Goal: Transaction & Acquisition: Purchase product/service

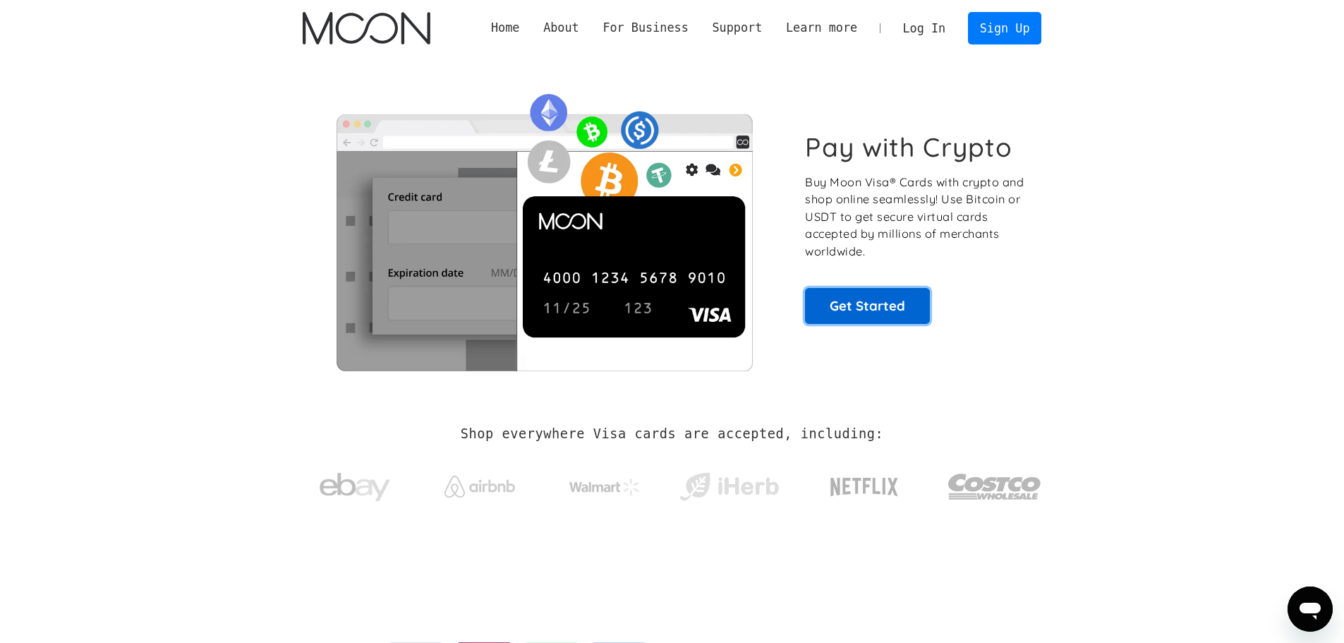
click at [853, 308] on link "Get Started" at bounding box center [867, 305] width 125 height 35
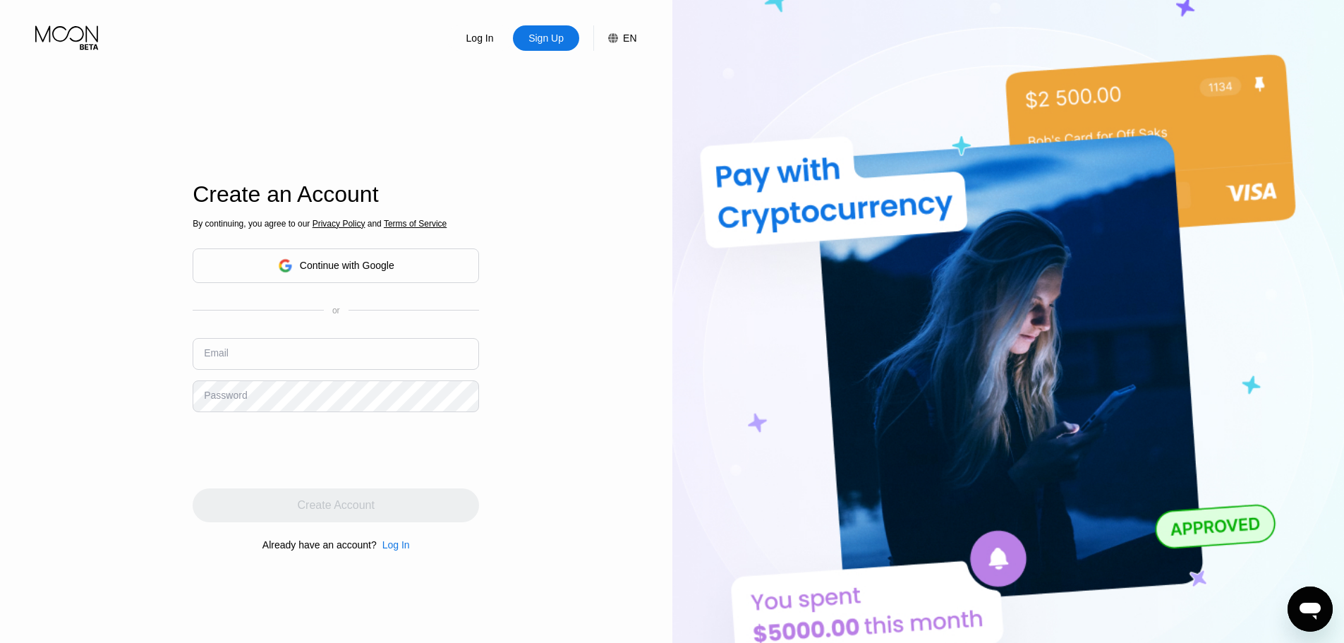
click at [282, 357] on input "text" at bounding box center [336, 354] width 286 height 32
click at [309, 258] on div "Continue with Google" at bounding box center [336, 266] width 116 height 22
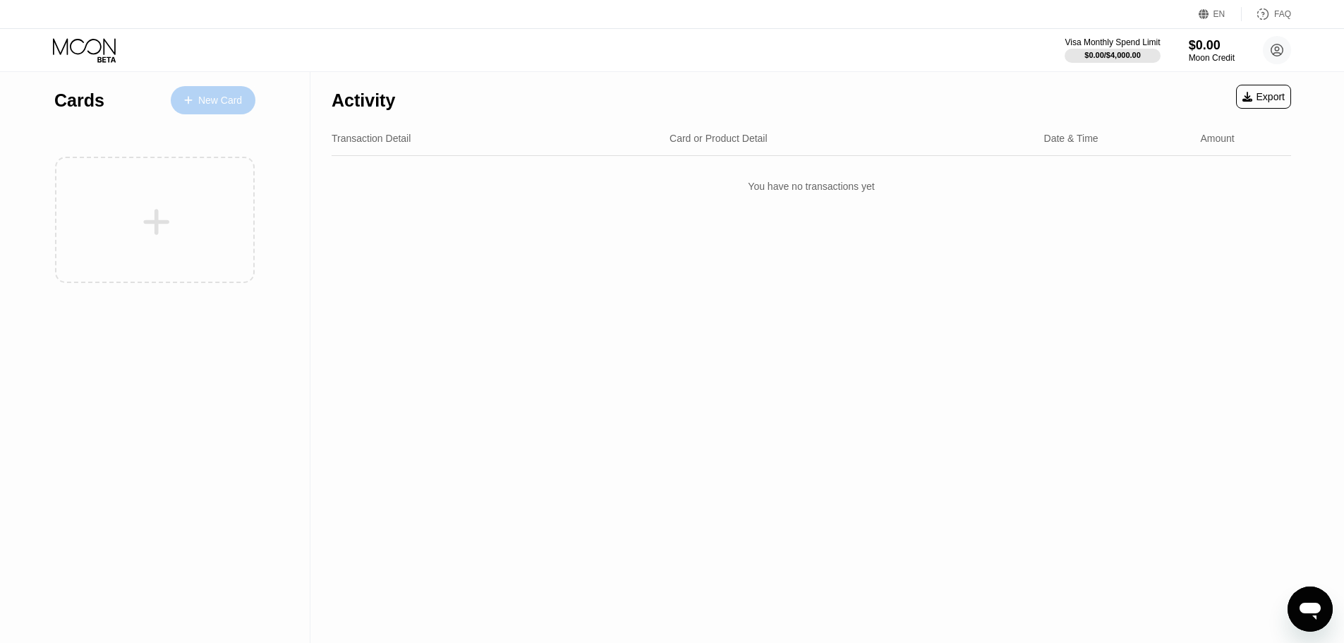
click at [218, 95] on div "New Card" at bounding box center [220, 101] width 44 height 12
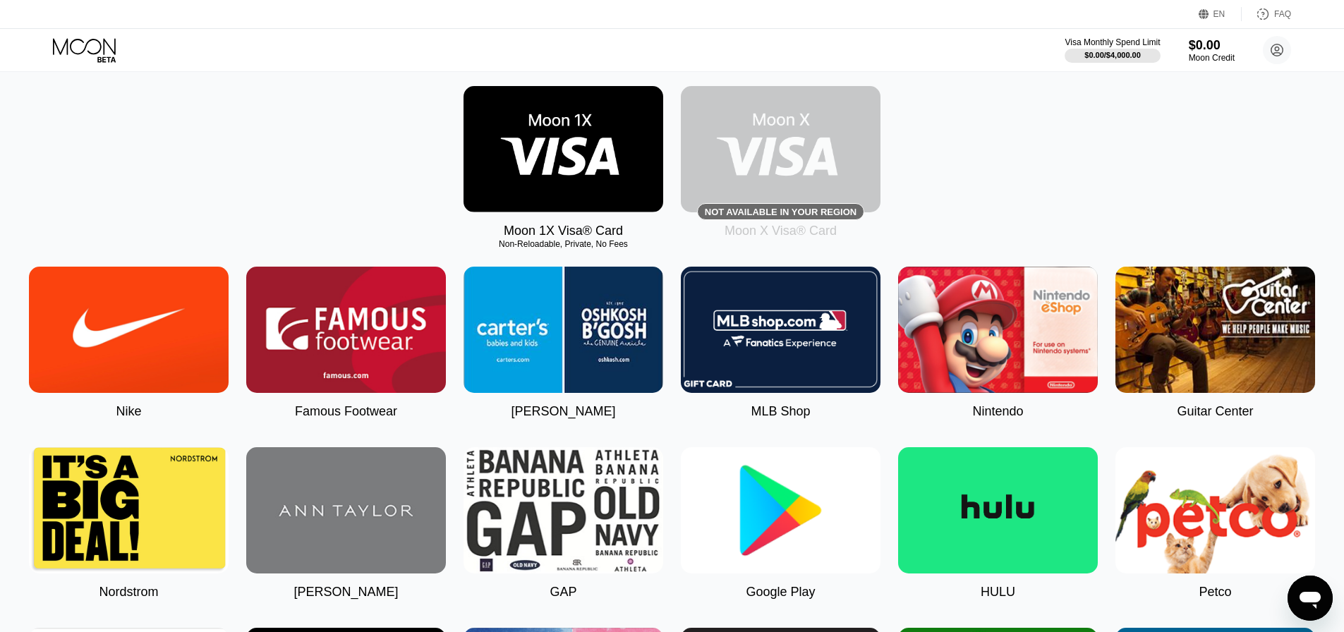
scroll to position [212, 0]
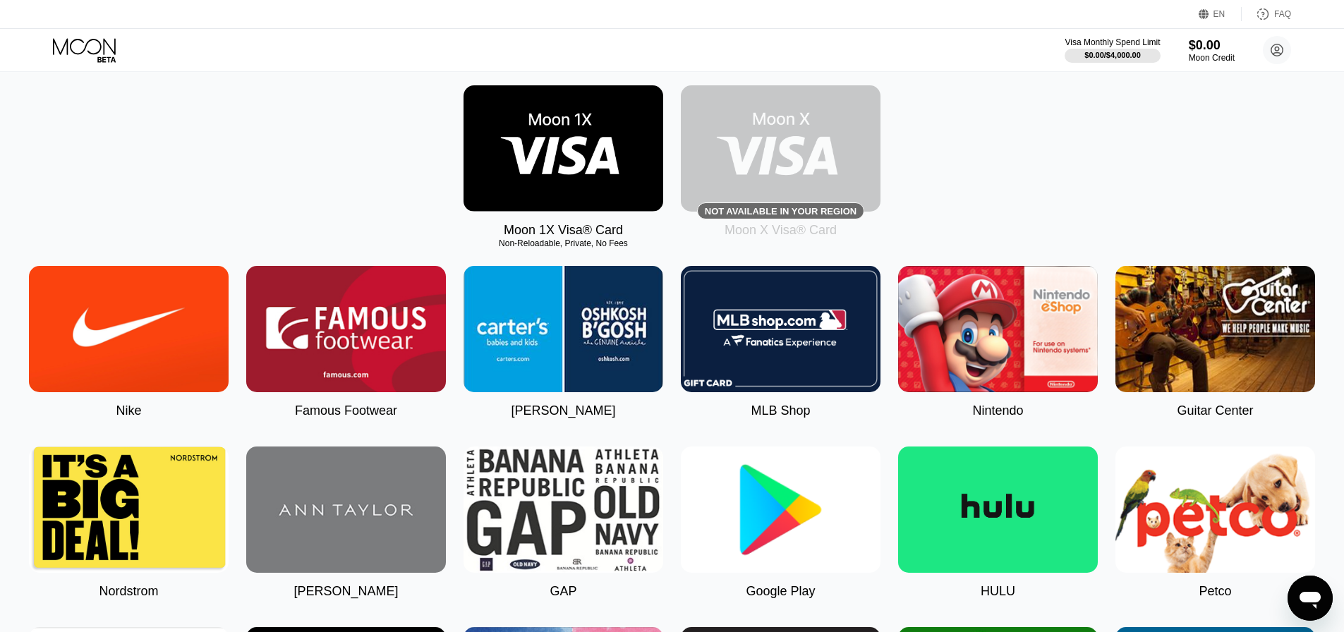
click at [585, 191] on img at bounding box center [564, 148] width 200 height 126
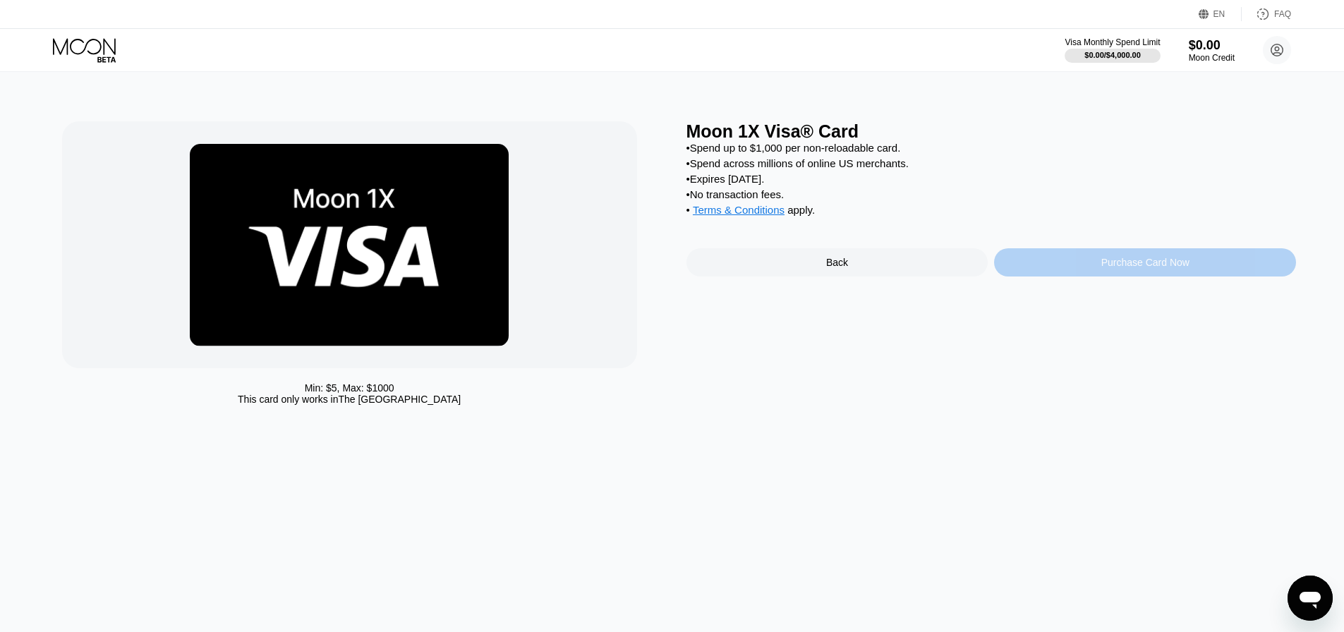
click at [1137, 268] on div "Purchase Card Now" at bounding box center [1145, 262] width 88 height 11
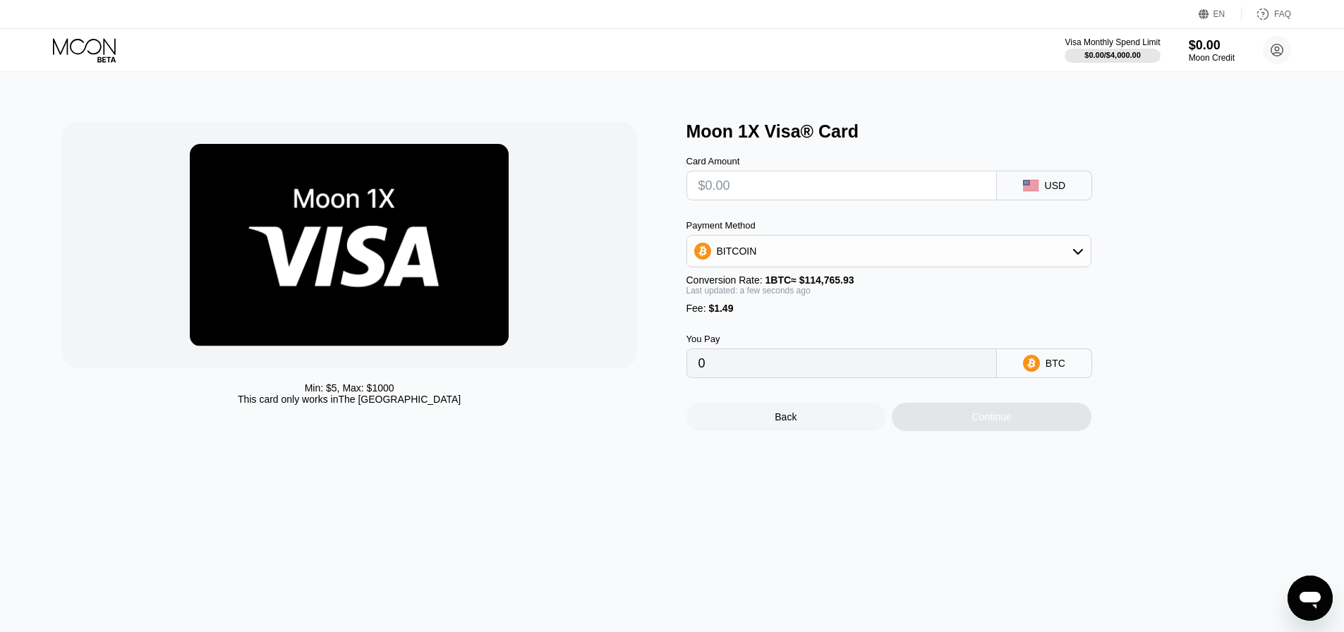
click at [759, 191] on input "text" at bounding box center [842, 185] width 286 height 28
type input "$1"
type input "0.00002170"
type input "$15"
type input "0.00014369"
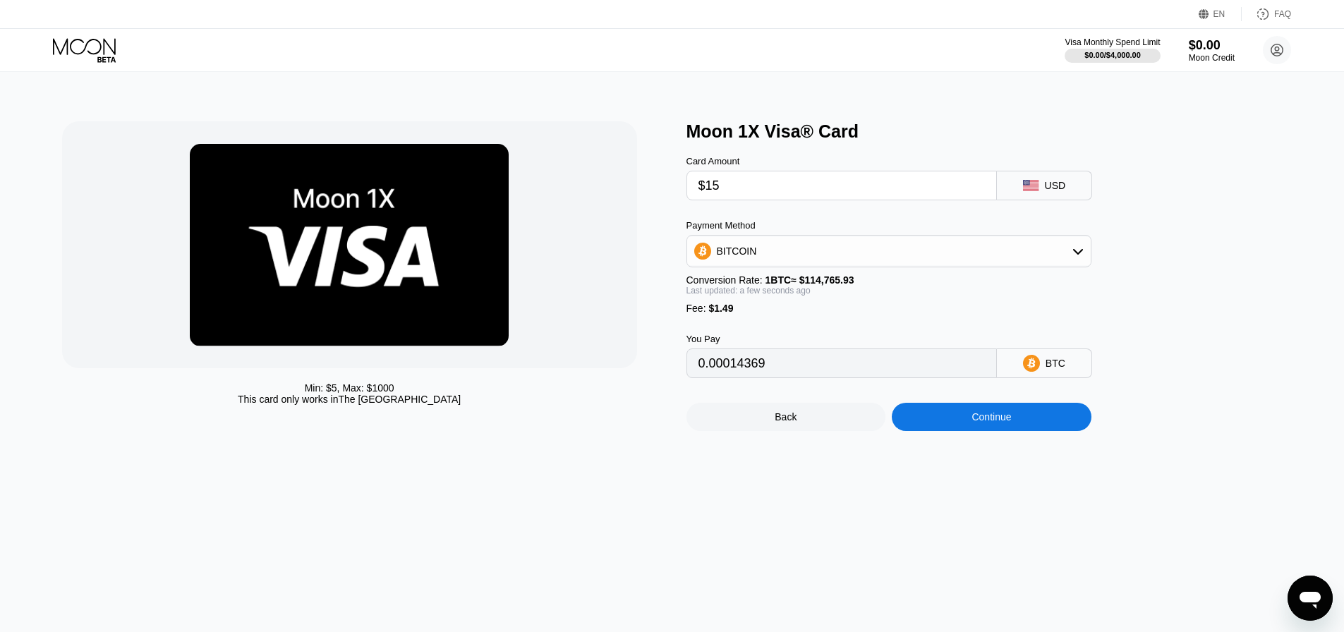
type input "$150"
type input "0.00132000"
type input "$150"
click at [962, 423] on div "Continue" at bounding box center [992, 417] width 200 height 28
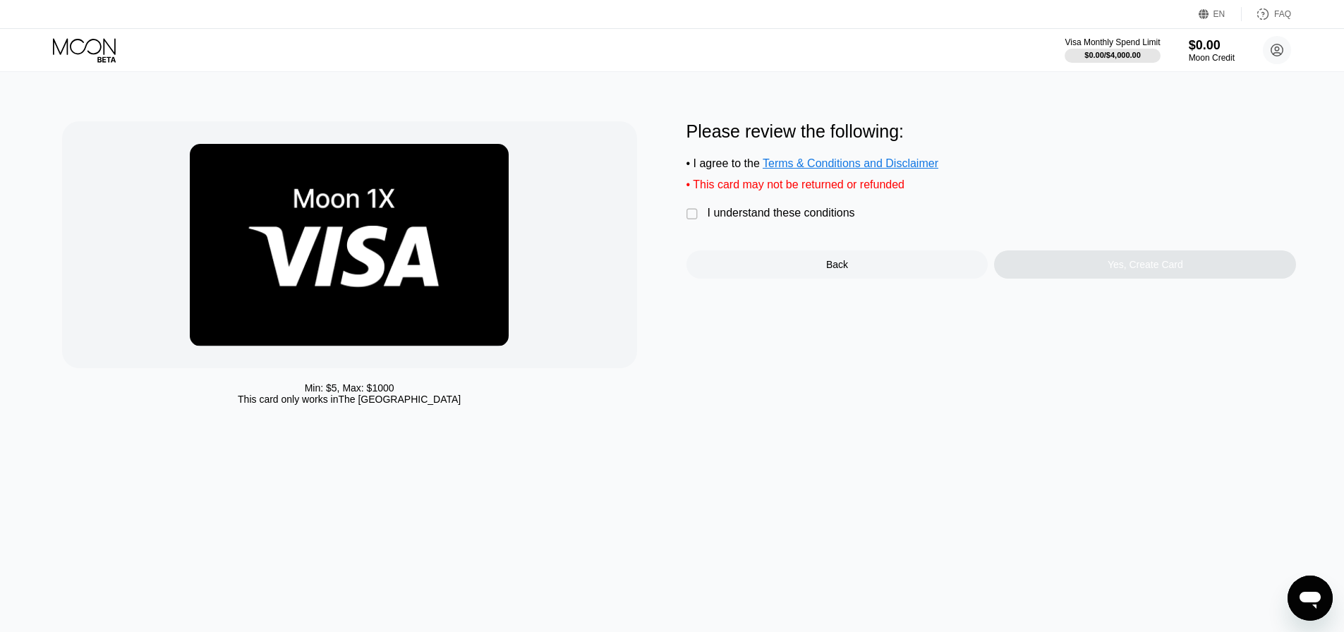
click at [706, 218] on div " I understand these conditions" at bounding box center [775, 214] width 176 height 15
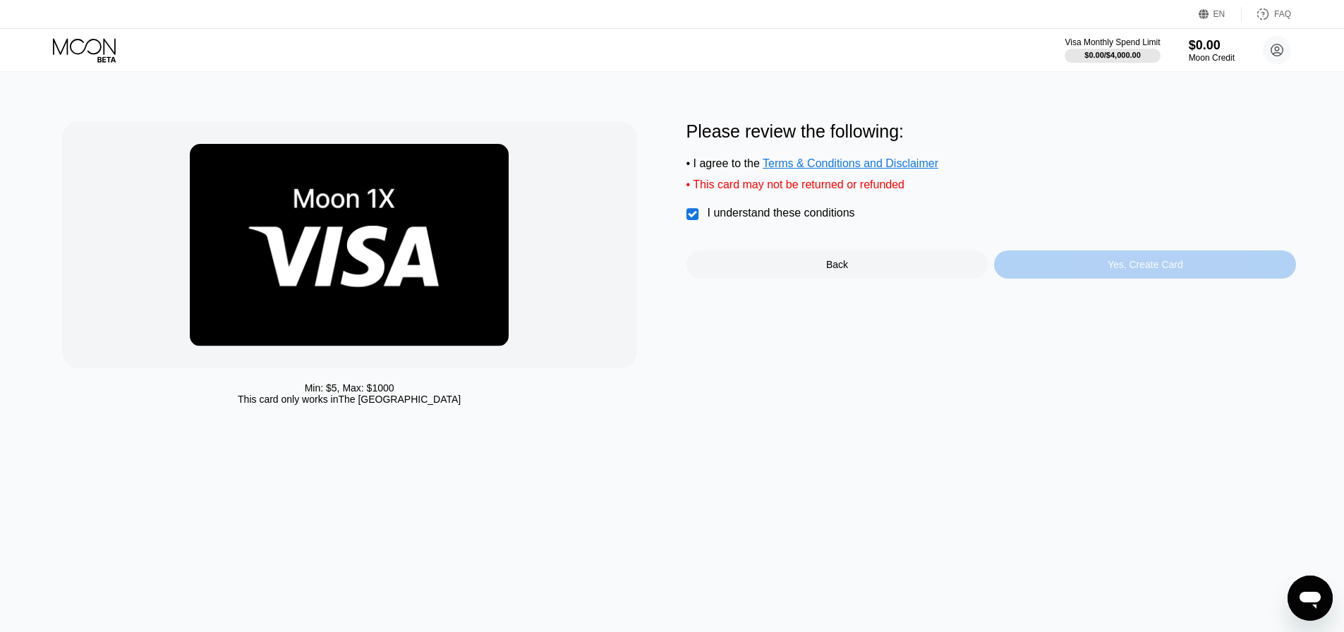
click at [1053, 275] on div "Yes, Create Card" at bounding box center [1145, 264] width 302 height 28
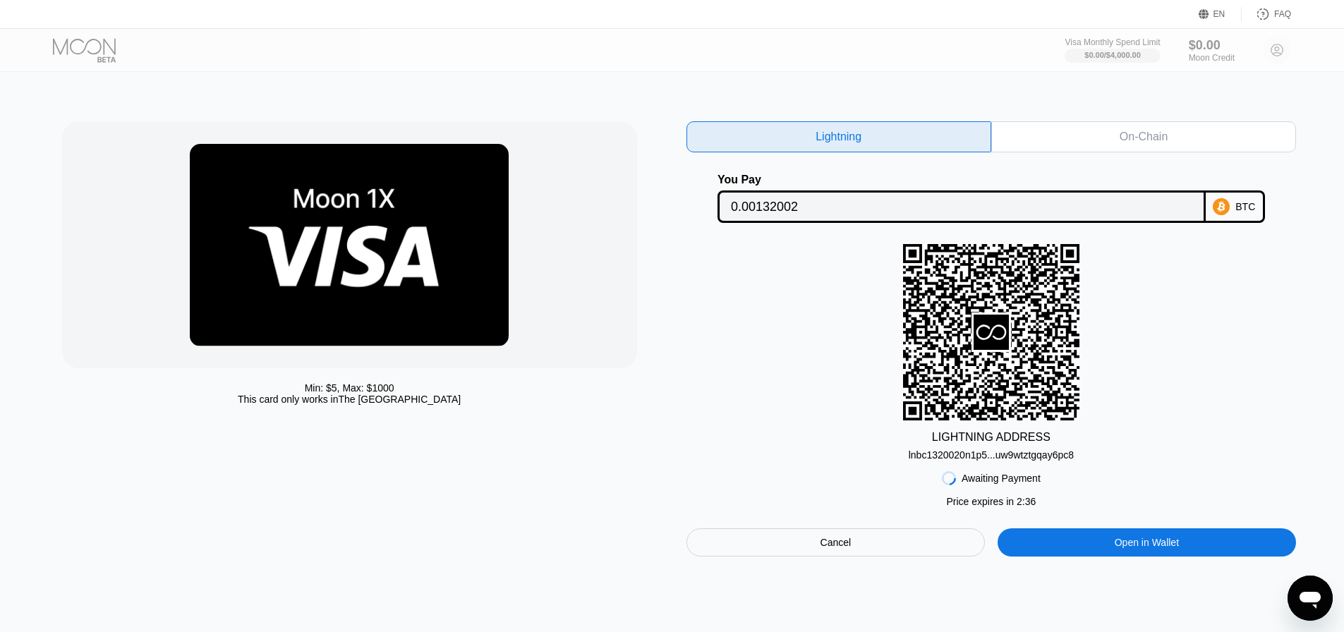
click at [1017, 128] on div "On-Chain" at bounding box center [1143, 136] width 305 height 31
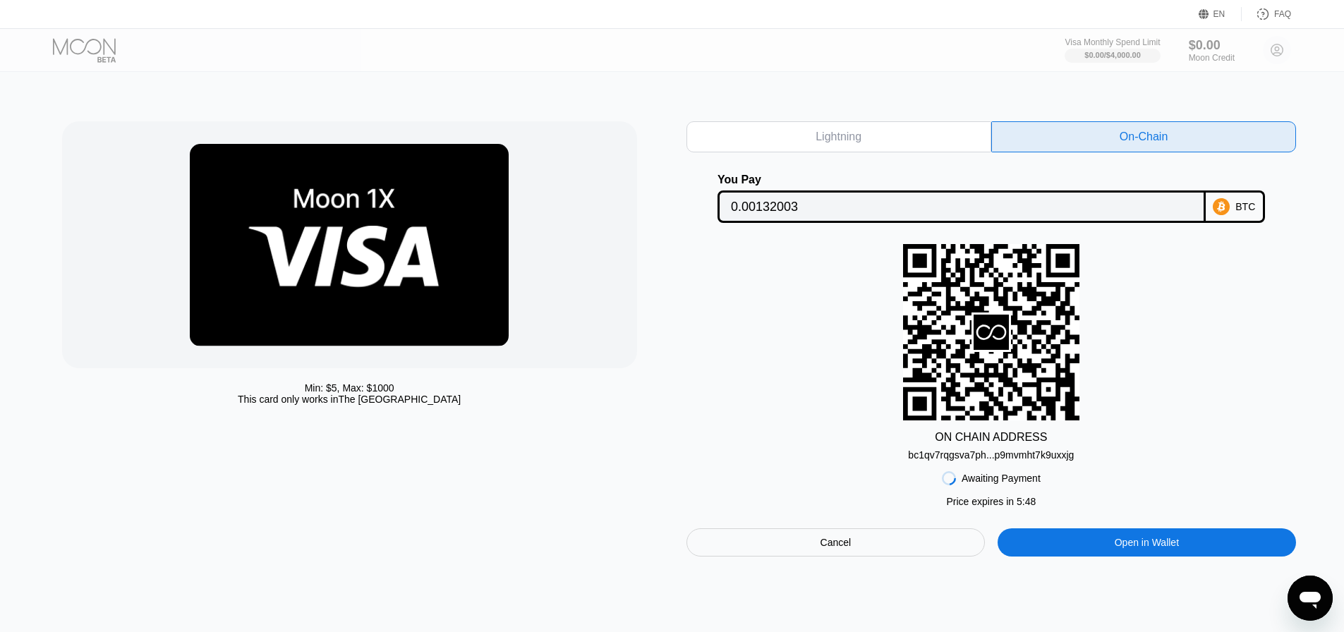
click at [1107, 546] on div "Open in Wallet" at bounding box center [1147, 543] width 299 height 28
click at [788, 140] on div "Lightning" at bounding box center [839, 136] width 305 height 31
type input "0.00132002"
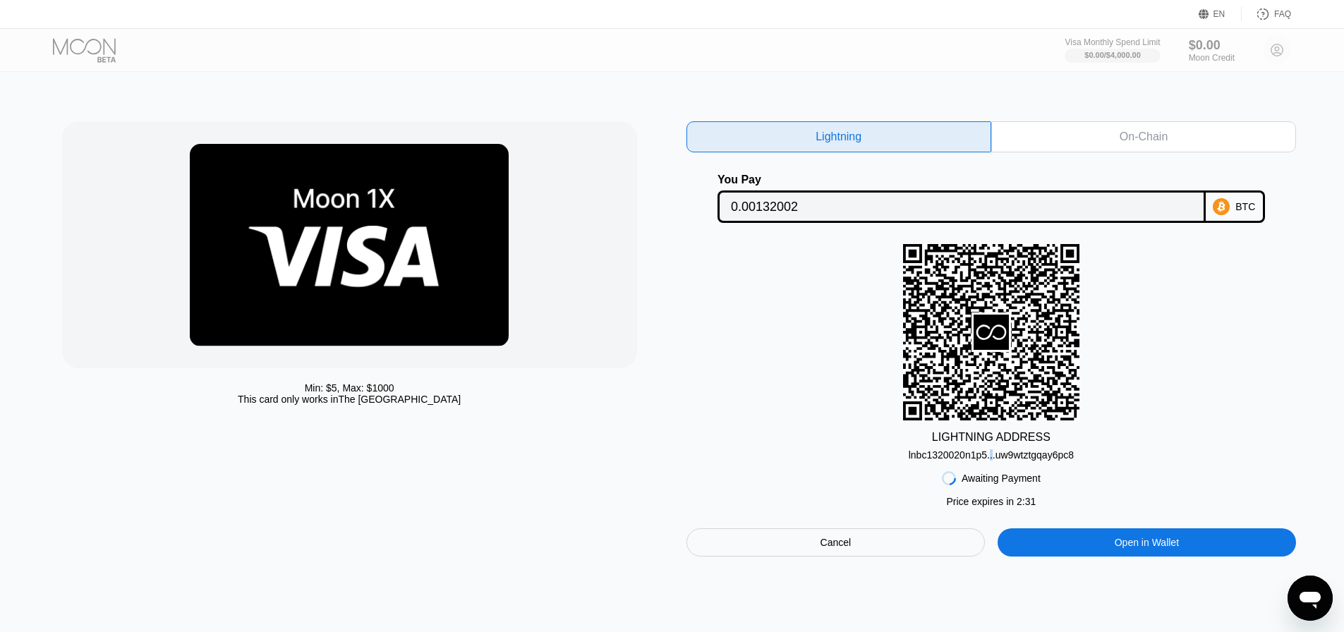
click at [991, 458] on div "lnbc1320020n1p5...uw9wtztgqay6pc8" at bounding box center [991, 454] width 165 height 11
click at [991, 457] on div "lnbc1320020n1p5...uw9wtztgqay6pc8" at bounding box center [991, 454] width 165 height 11
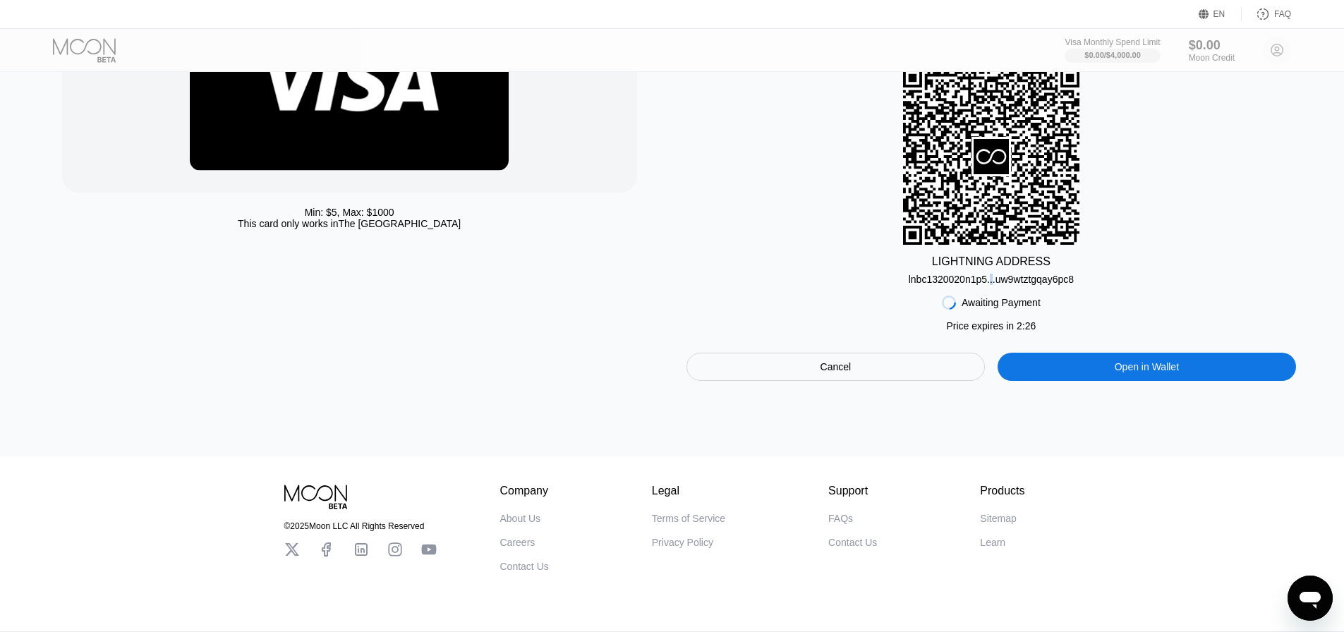
scroll to position [212, 0]
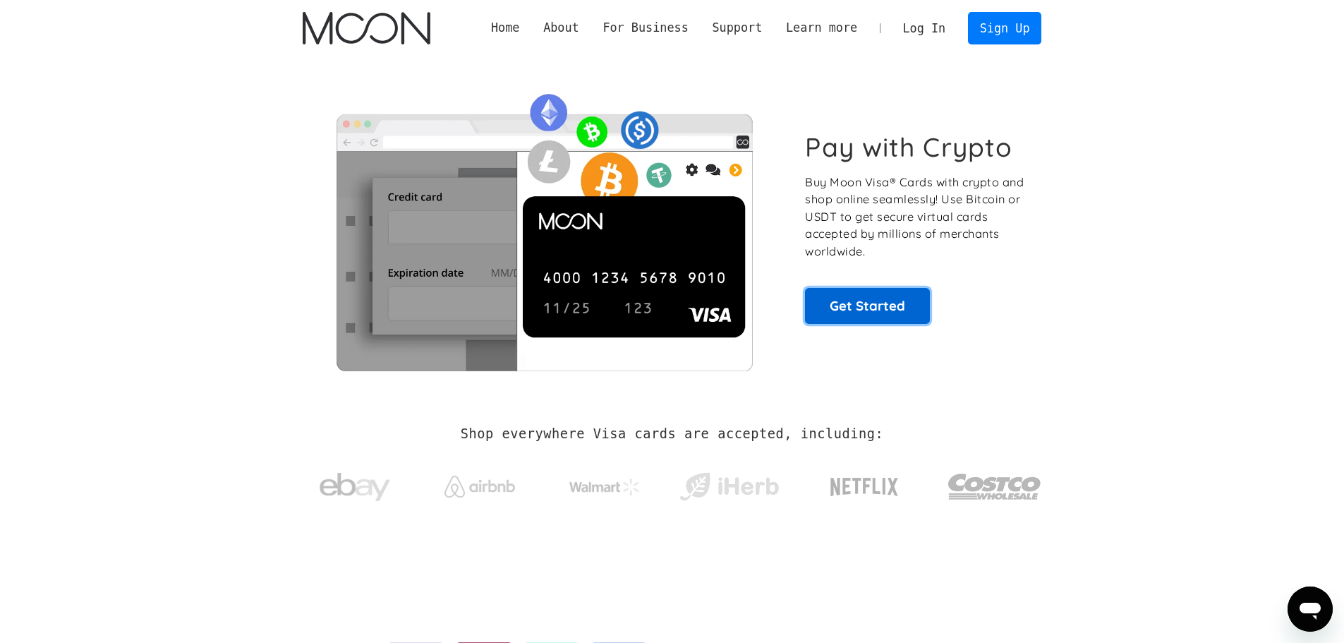
click at [885, 308] on link "Get Started" at bounding box center [867, 305] width 125 height 35
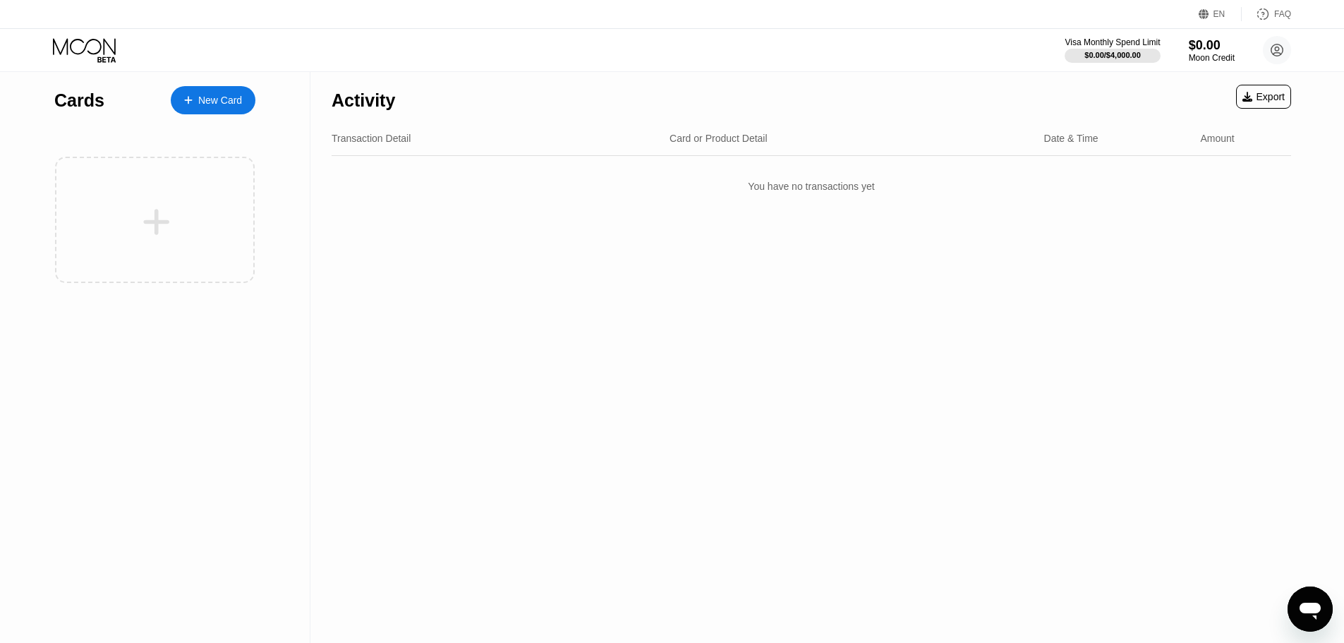
click at [193, 100] on div at bounding box center [196, 101] width 6 height 12
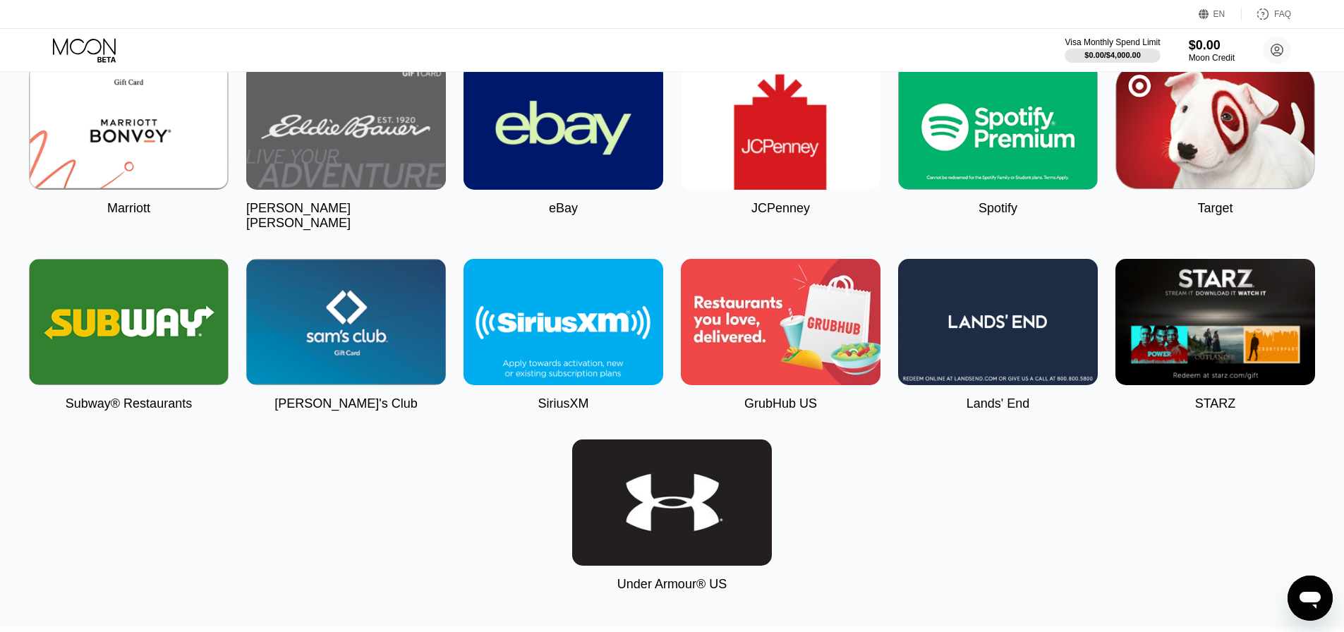
scroll to position [3175, 0]
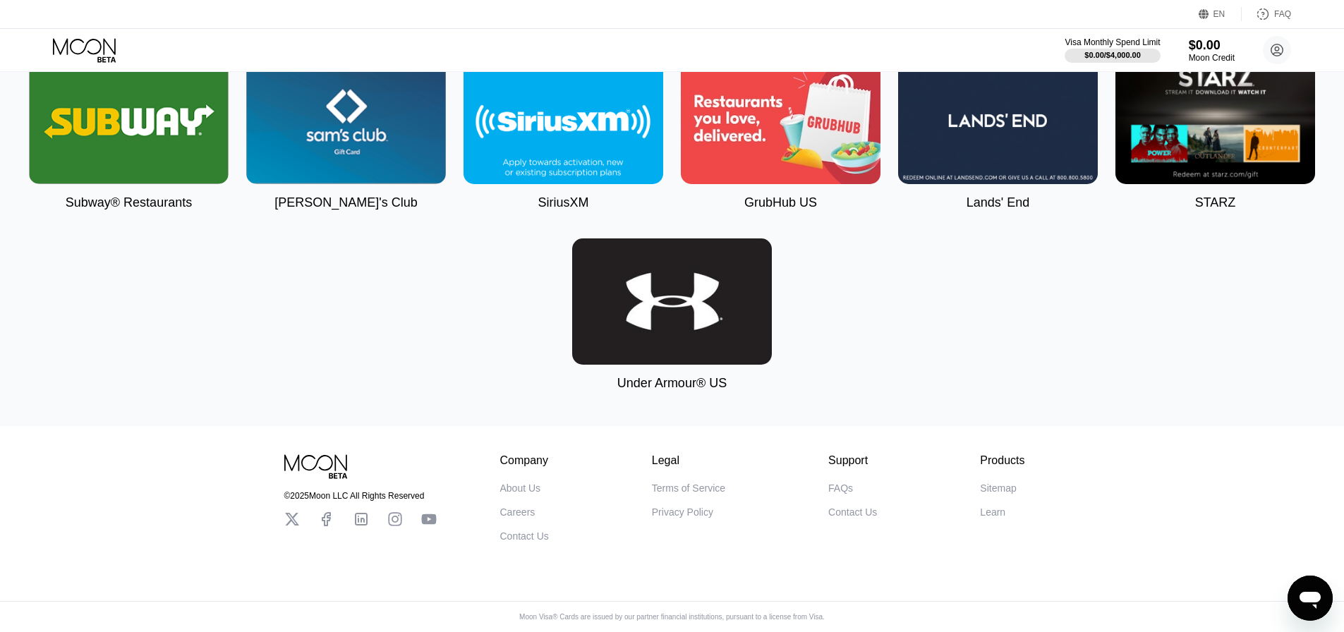
click at [711, 316] on img at bounding box center [672, 302] width 200 height 126
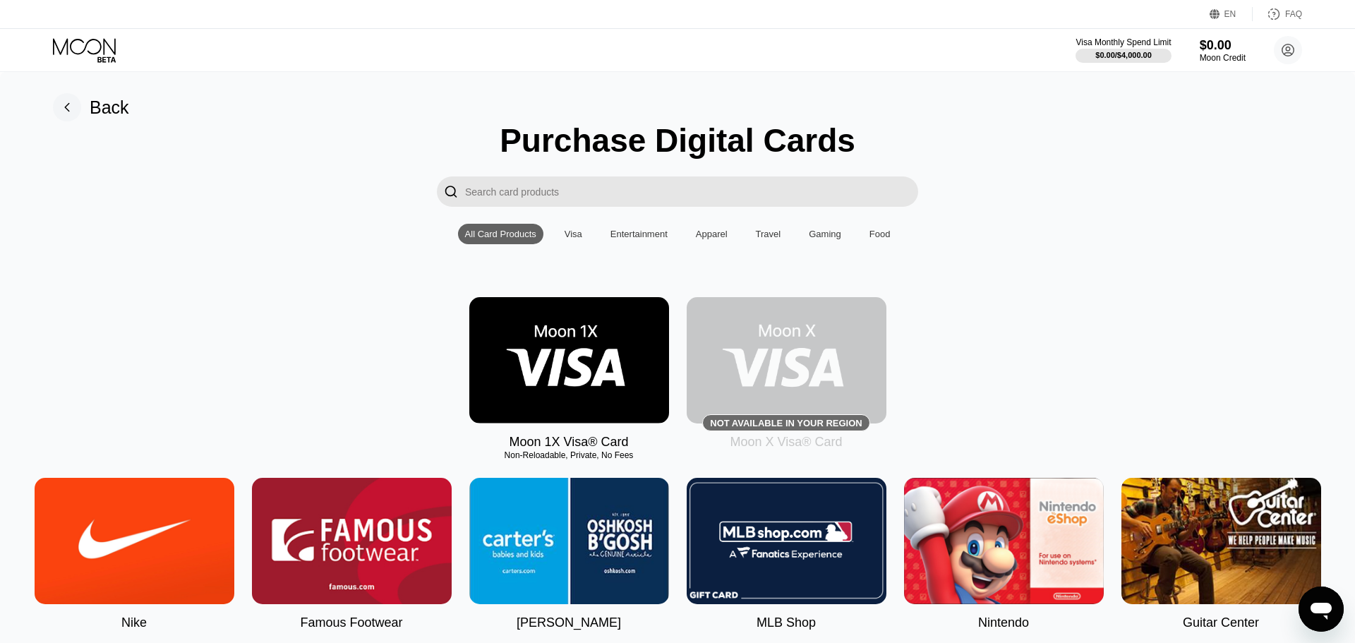
type input "0"
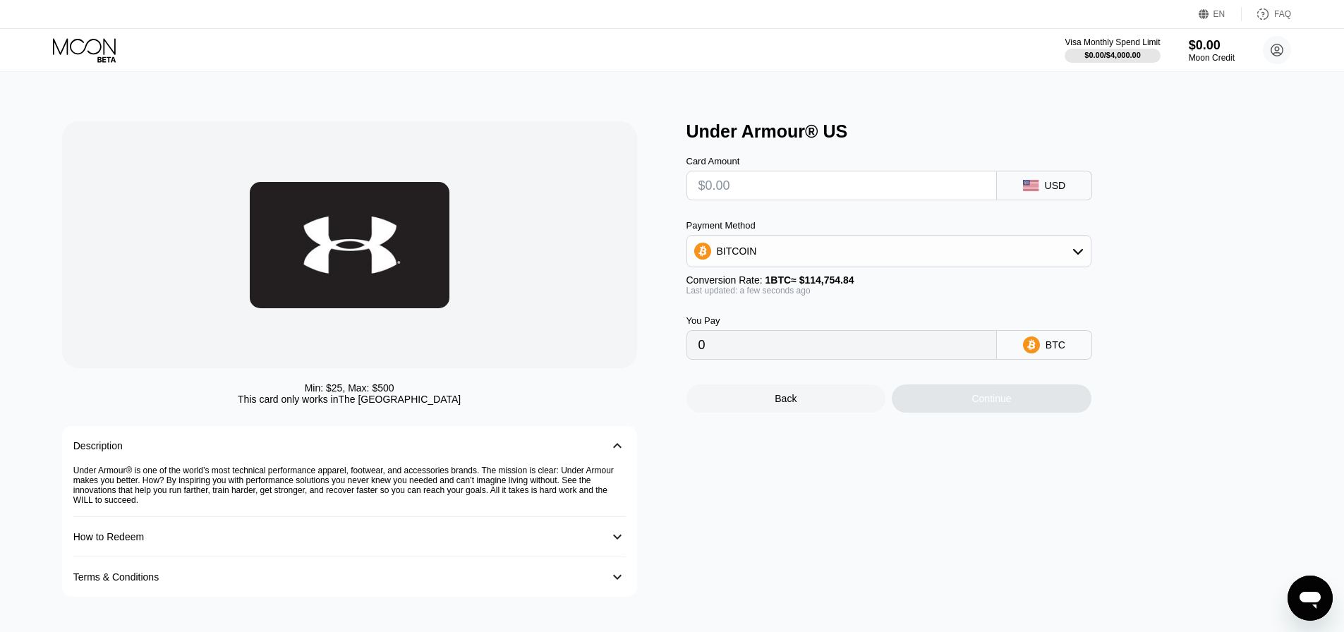
click at [780, 179] on input "text" at bounding box center [842, 185] width 286 height 28
type input "$1"
type input "0.00000872"
type input "$15"
type input "0.00013072"
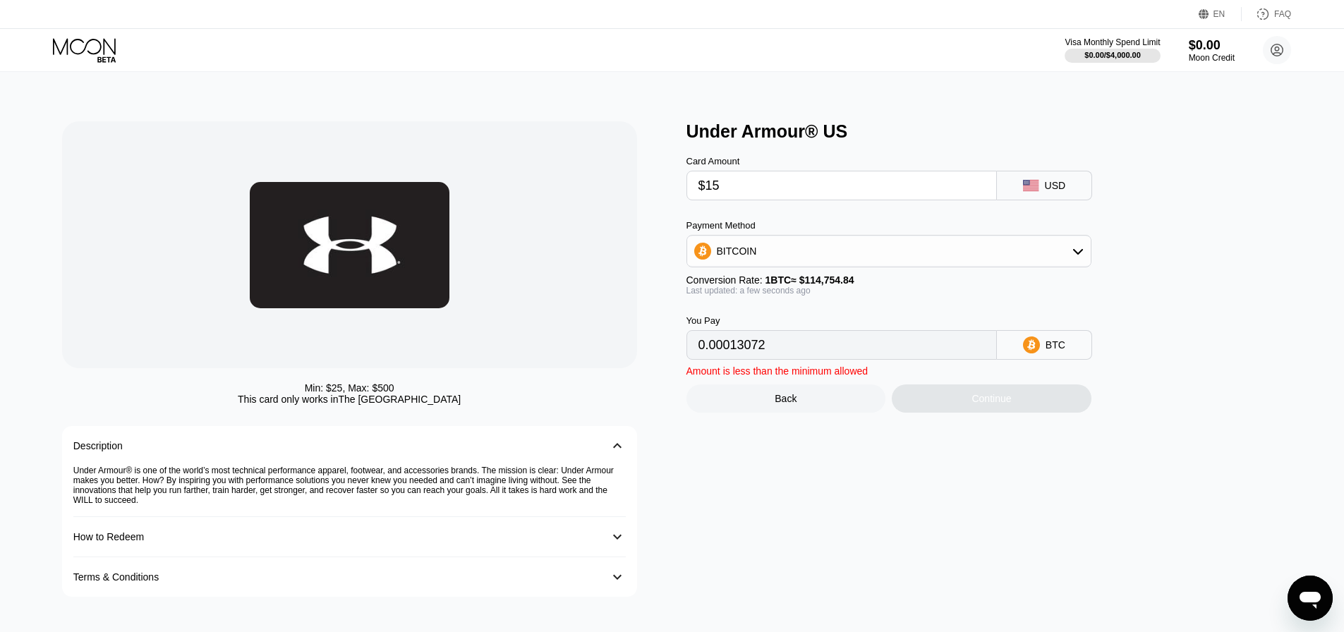
type input "$150"
type input "0.00130714"
type input "$150"
click at [943, 409] on div "Continue" at bounding box center [992, 399] width 200 height 28
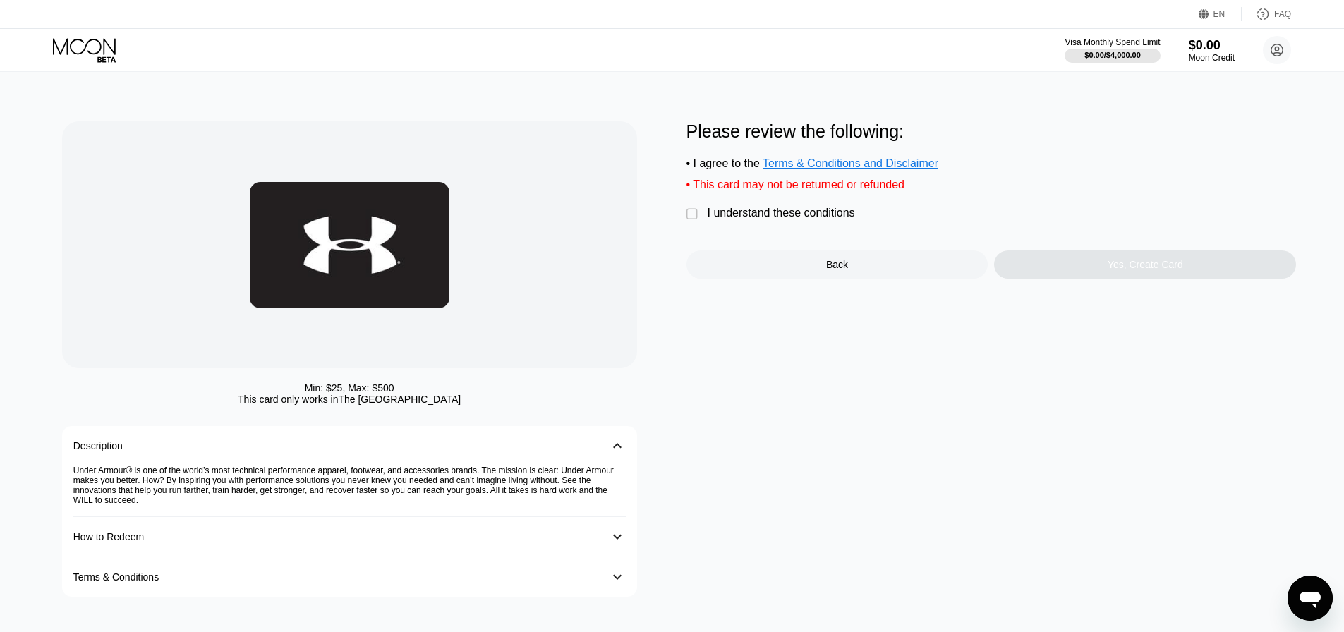
click at [798, 219] on div "I understand these conditions" at bounding box center [781, 213] width 147 height 13
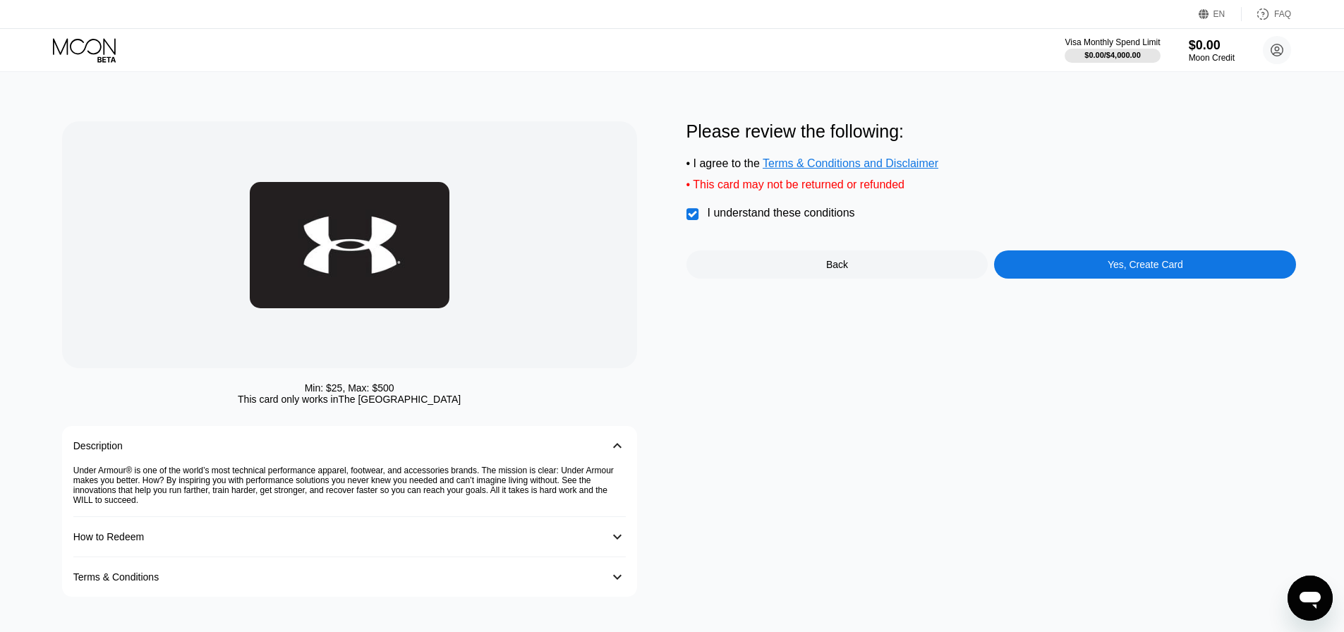
click at [1123, 268] on div "Yes, Create Card" at bounding box center [1146, 264] width 76 height 11
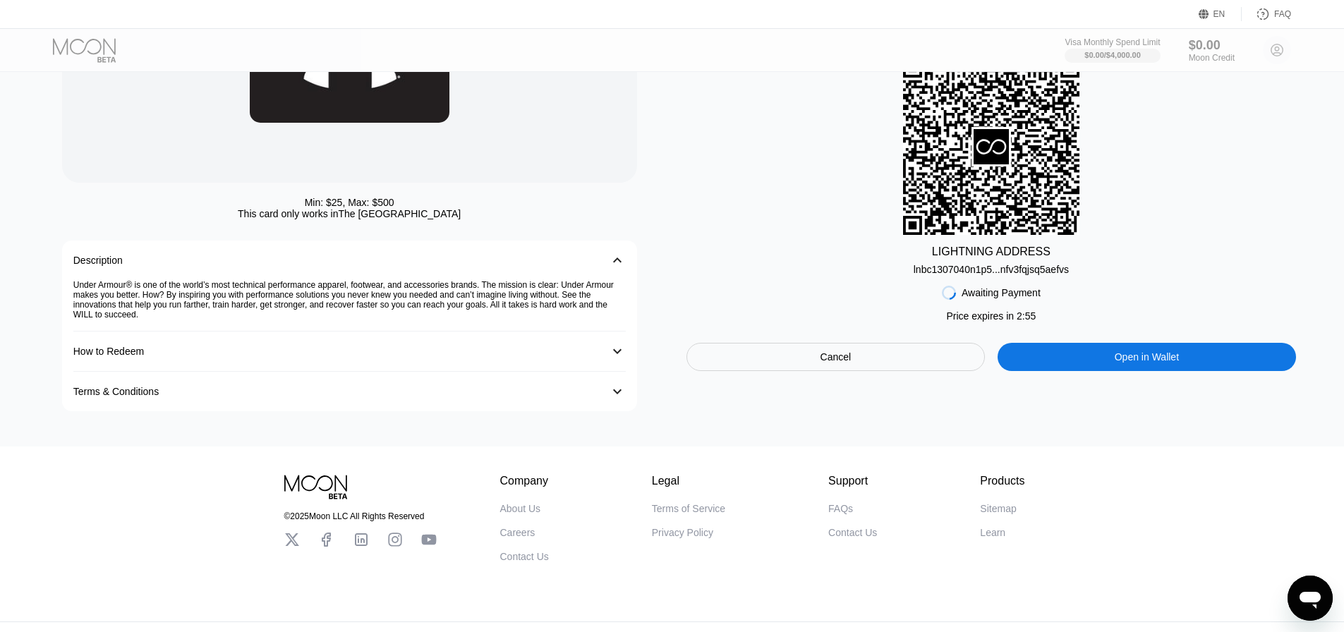
scroll to position [227, 0]
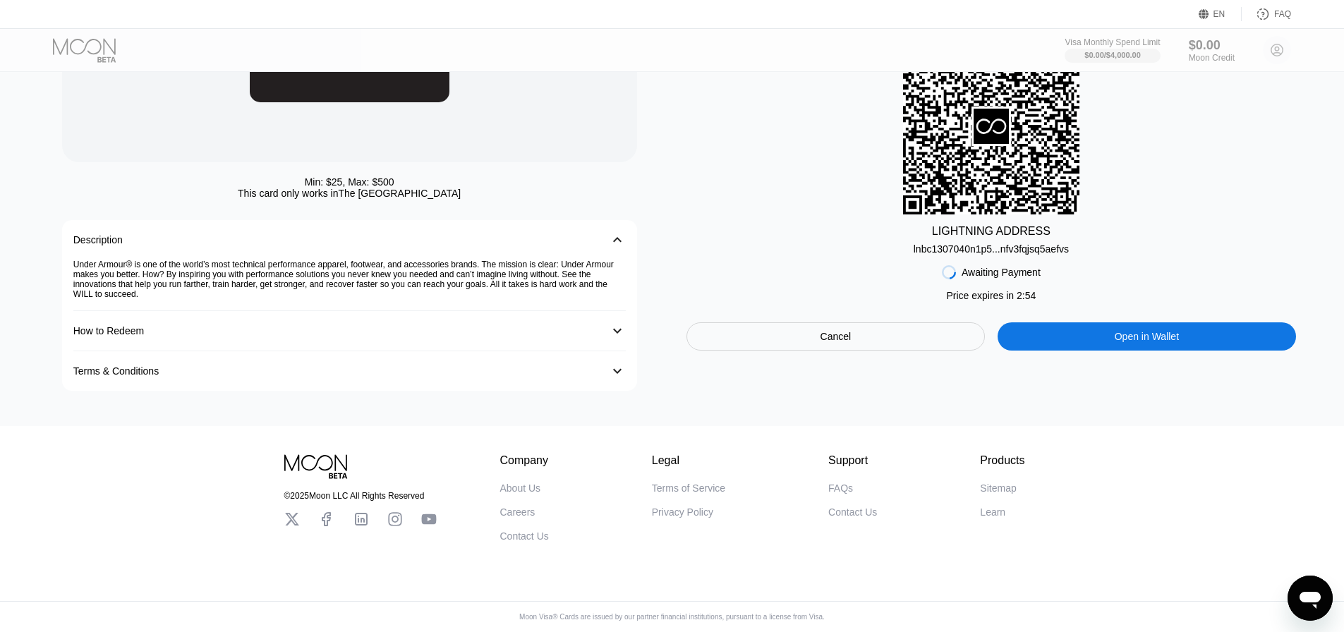
click at [594, 326] on div "How to Redeem" at bounding box center [335, 330] width 524 height 11
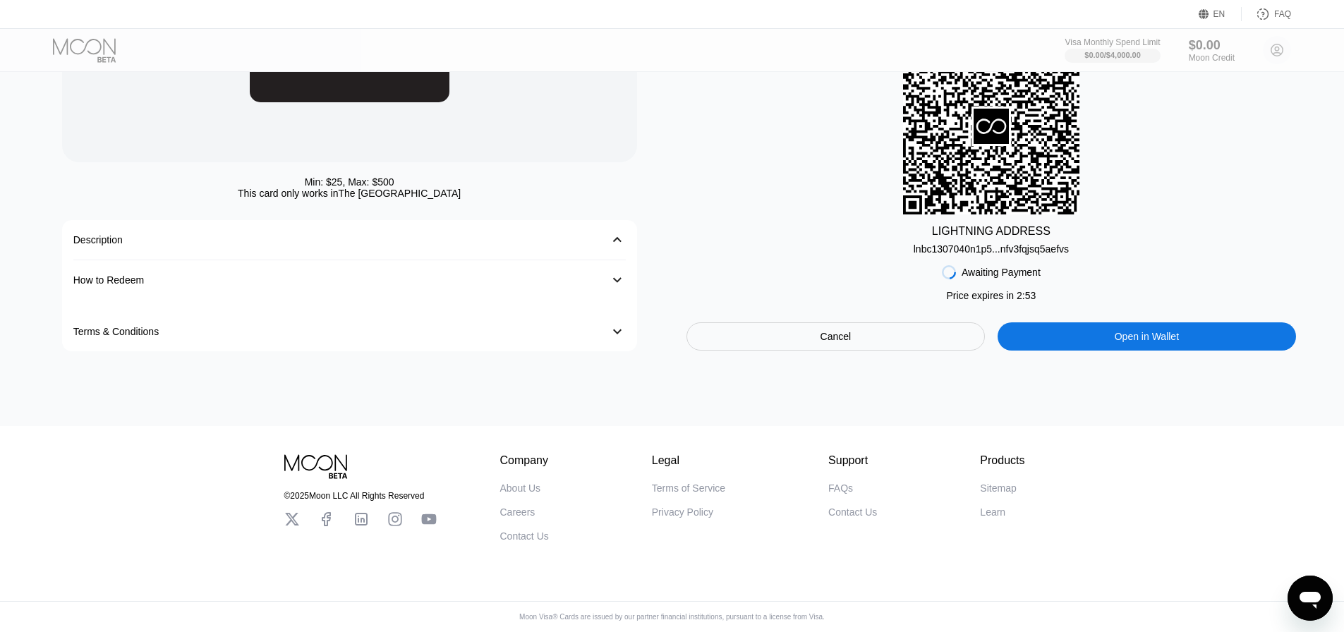
scroll to position [217, 0]
click at [620, 277] on div "󰅀" at bounding box center [617, 280] width 17 height 17
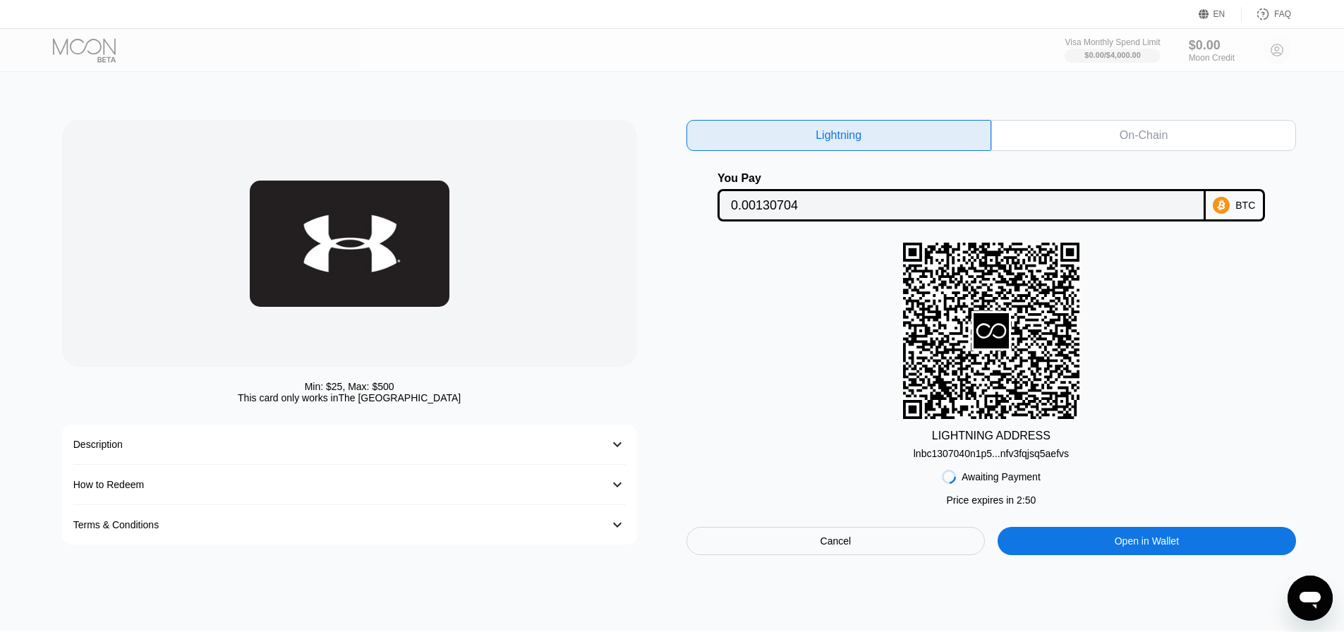
scroll to position [0, 0]
